Goal: Navigation & Orientation: Go to known website

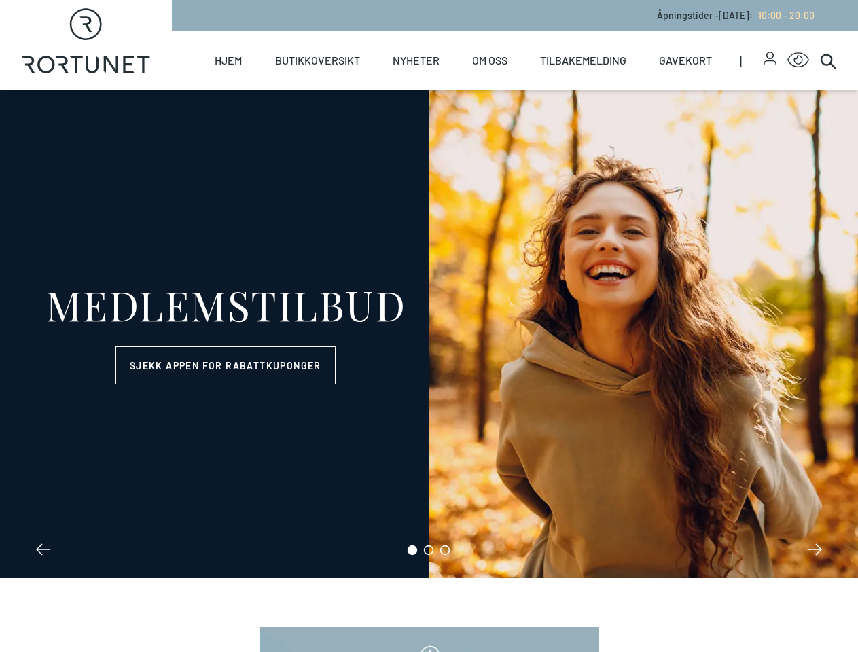
select select "NO"
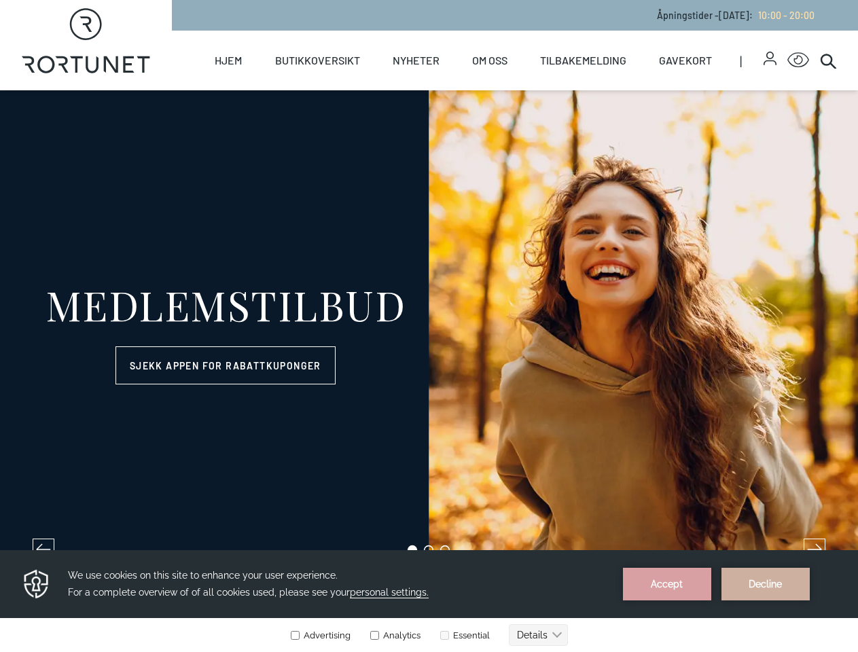
click at [766, 58] on icon "button" at bounding box center [769, 55] width 7 height 7
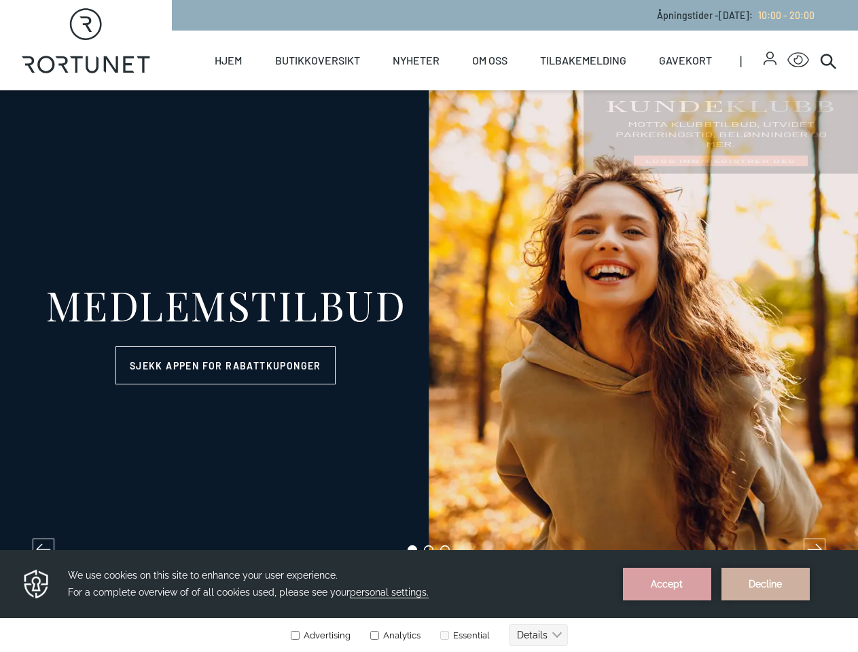
click at [787, 60] on icon "Click for Accessibility Features" at bounding box center [798, 60] width 22 height 16
